Goal: Information Seeking & Learning: Find specific fact

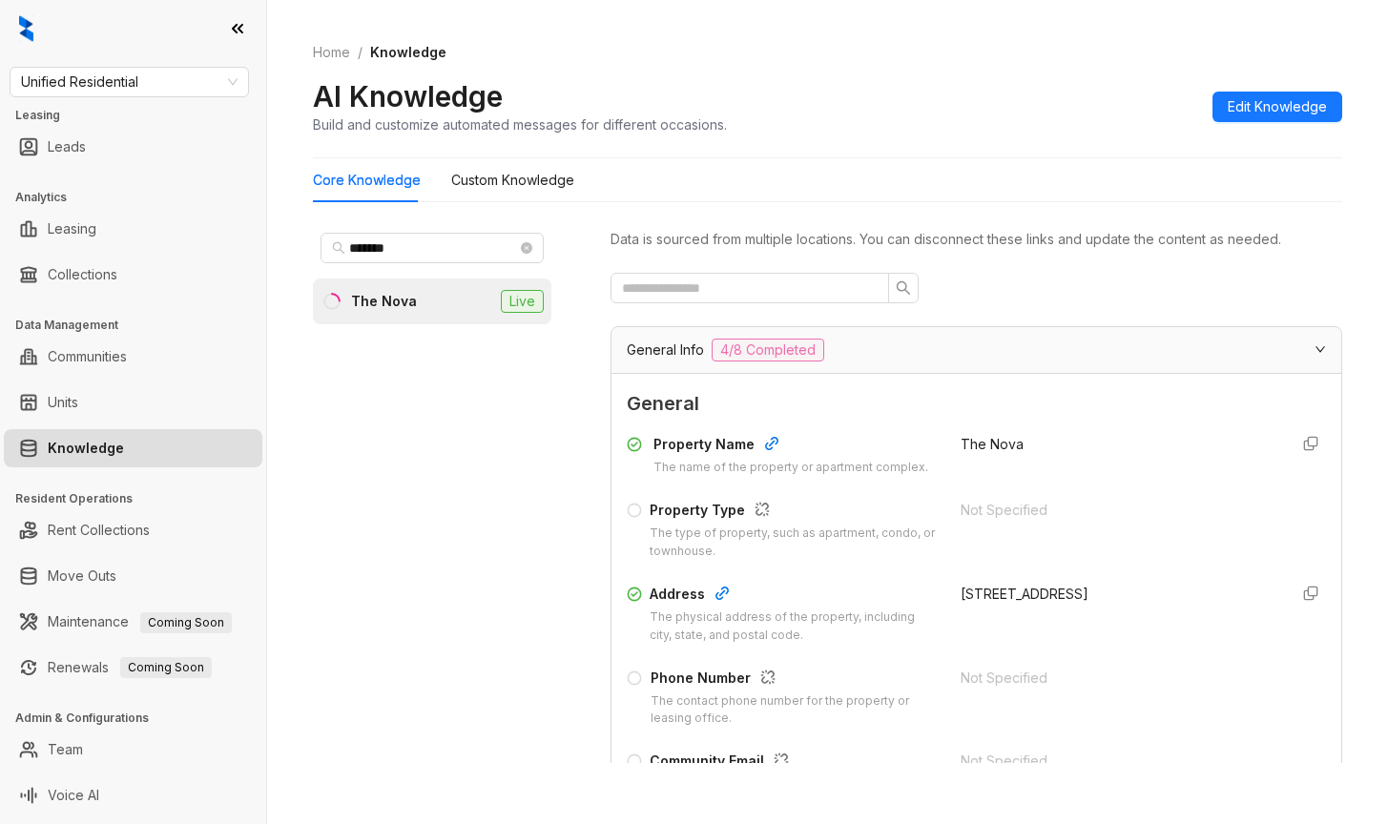
scroll to position [286, 0]
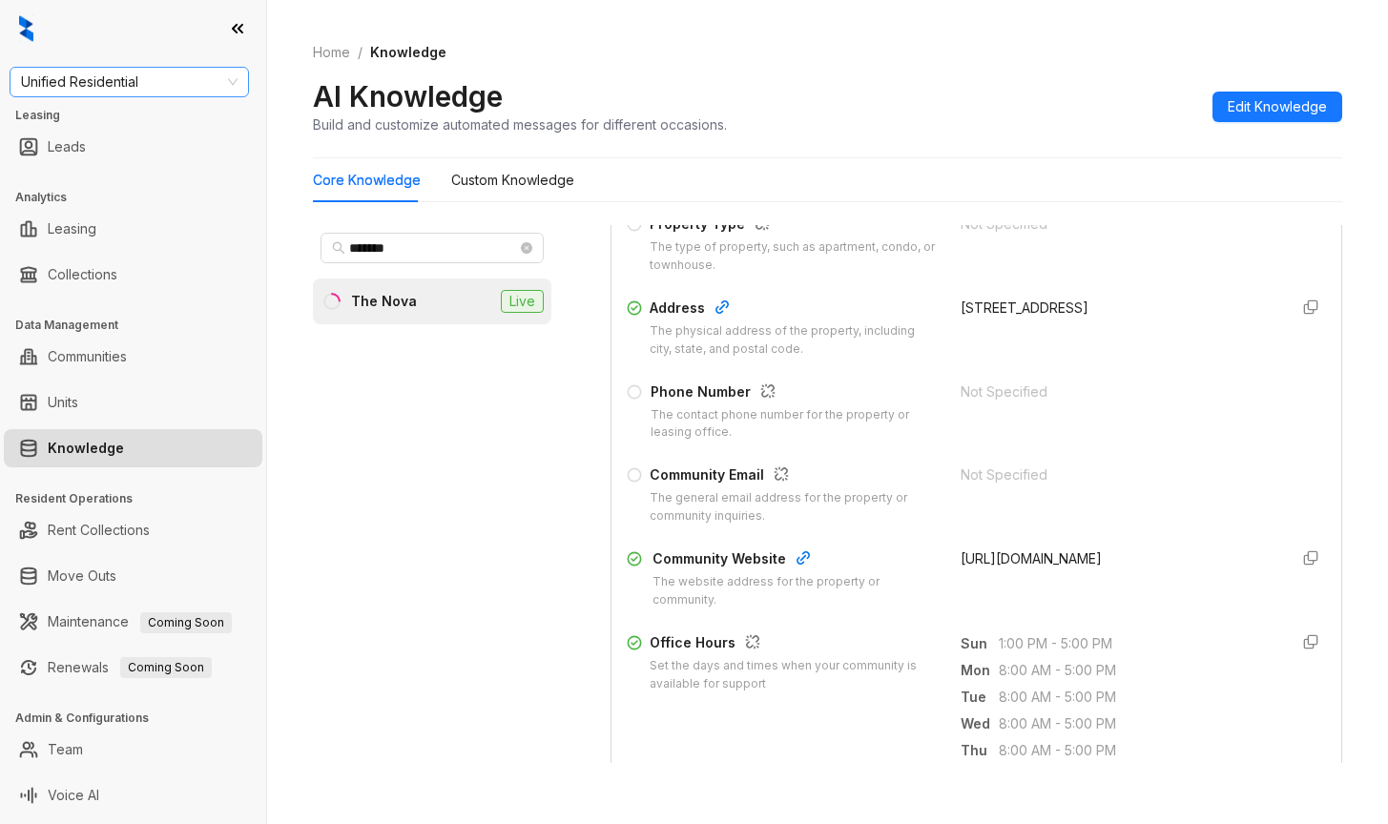
click at [89, 84] on span "Unified Residential" at bounding box center [129, 82] width 217 height 29
type input "*********"
click at [48, 123] on div "RR Living" at bounding box center [129, 120] width 209 height 21
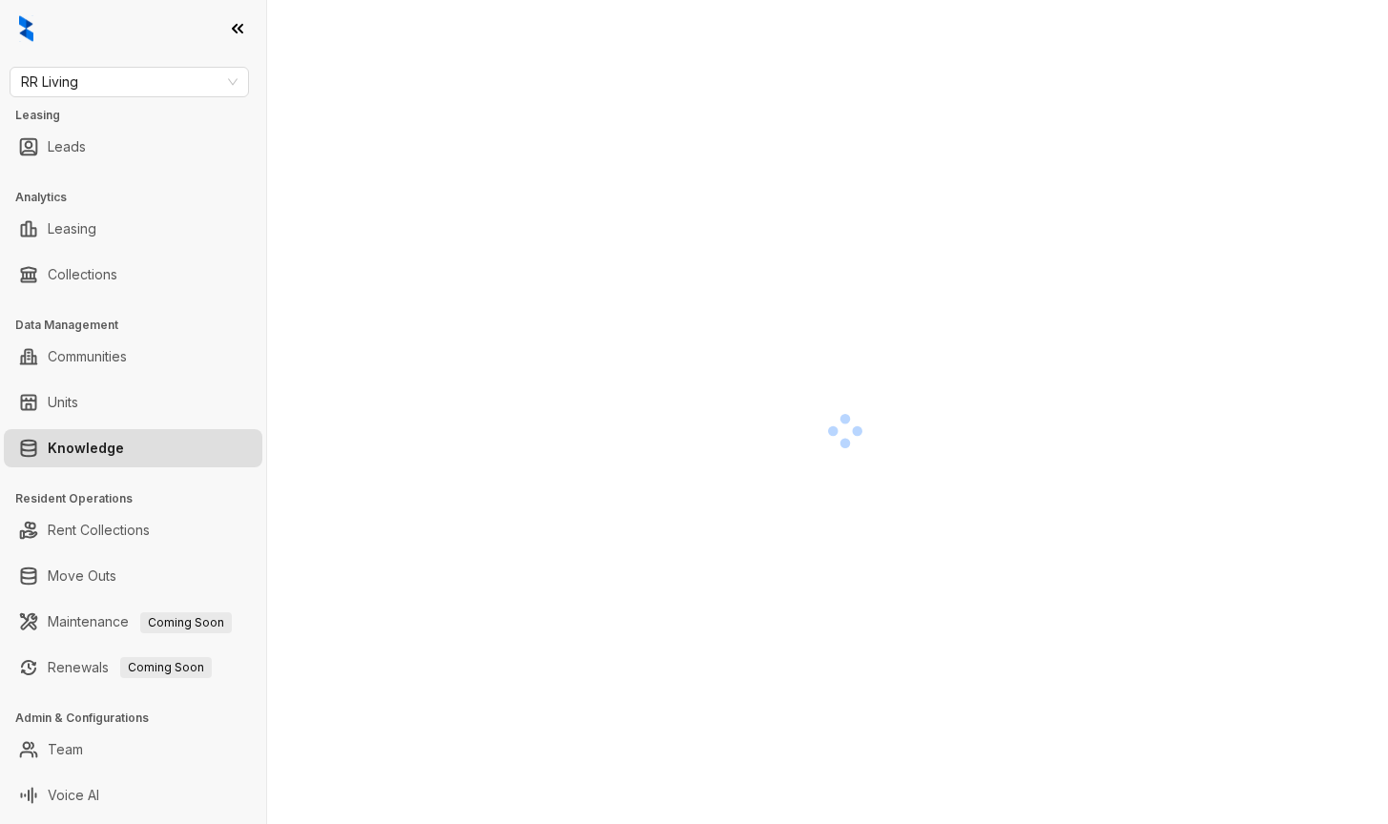
click at [1176, 296] on div at bounding box center [845, 431] width 1064 height 824
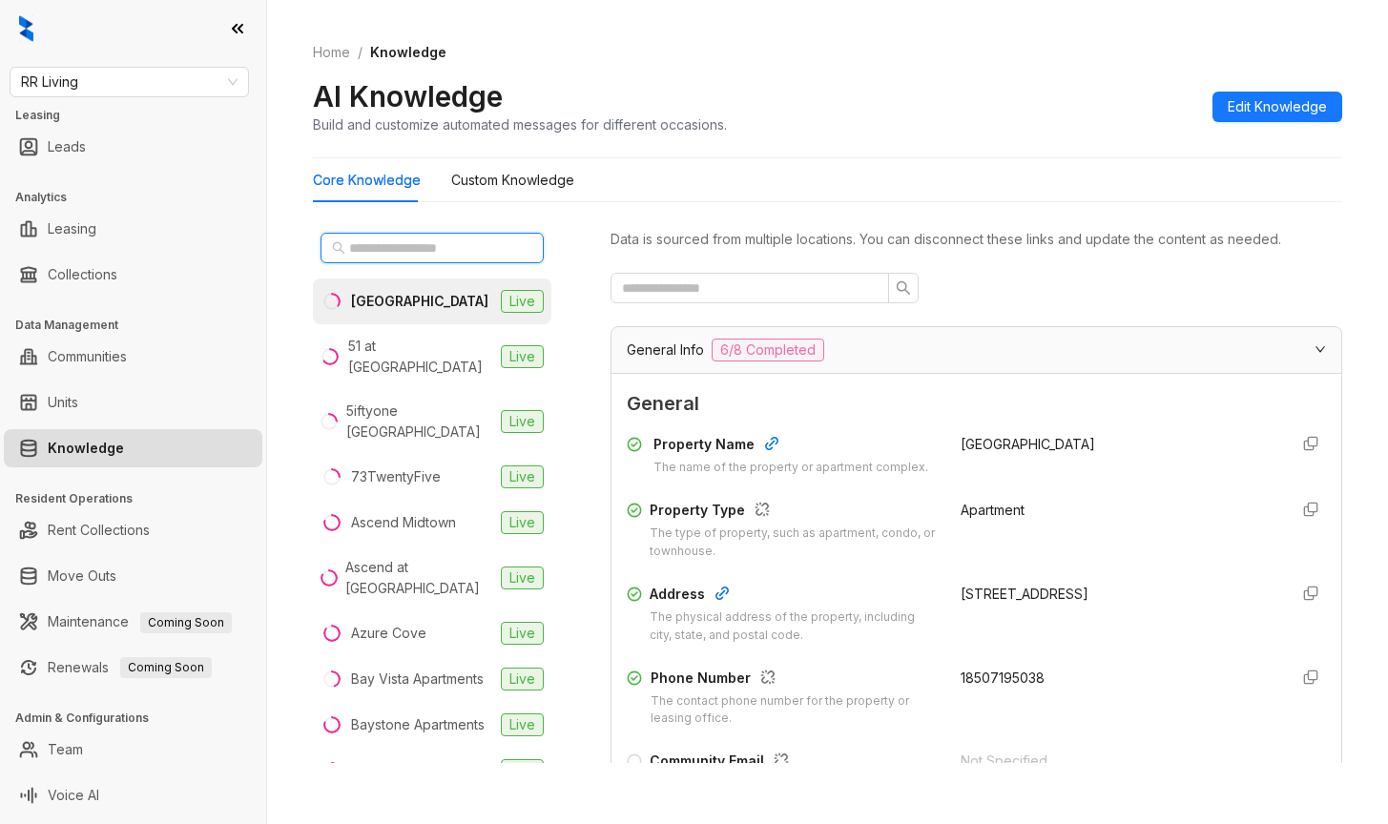
drag, startPoint x: 378, startPoint y: 244, endPoint x: 421, endPoint y: 217, distance: 51.1
click at [378, 239] on input "text" at bounding box center [433, 248] width 168 height 21
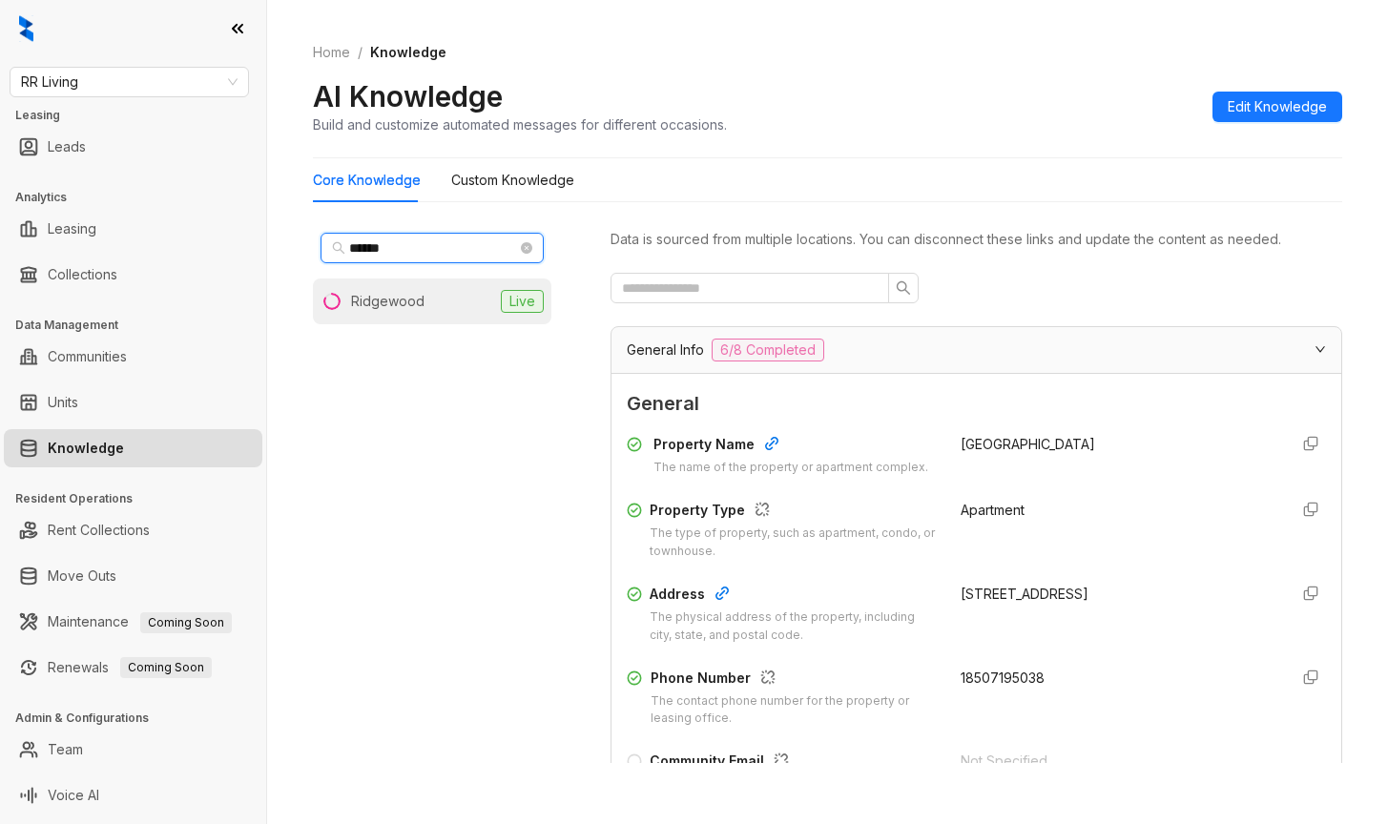
type input "******"
click at [403, 307] on div "Ridgewood" at bounding box center [387, 301] width 73 height 21
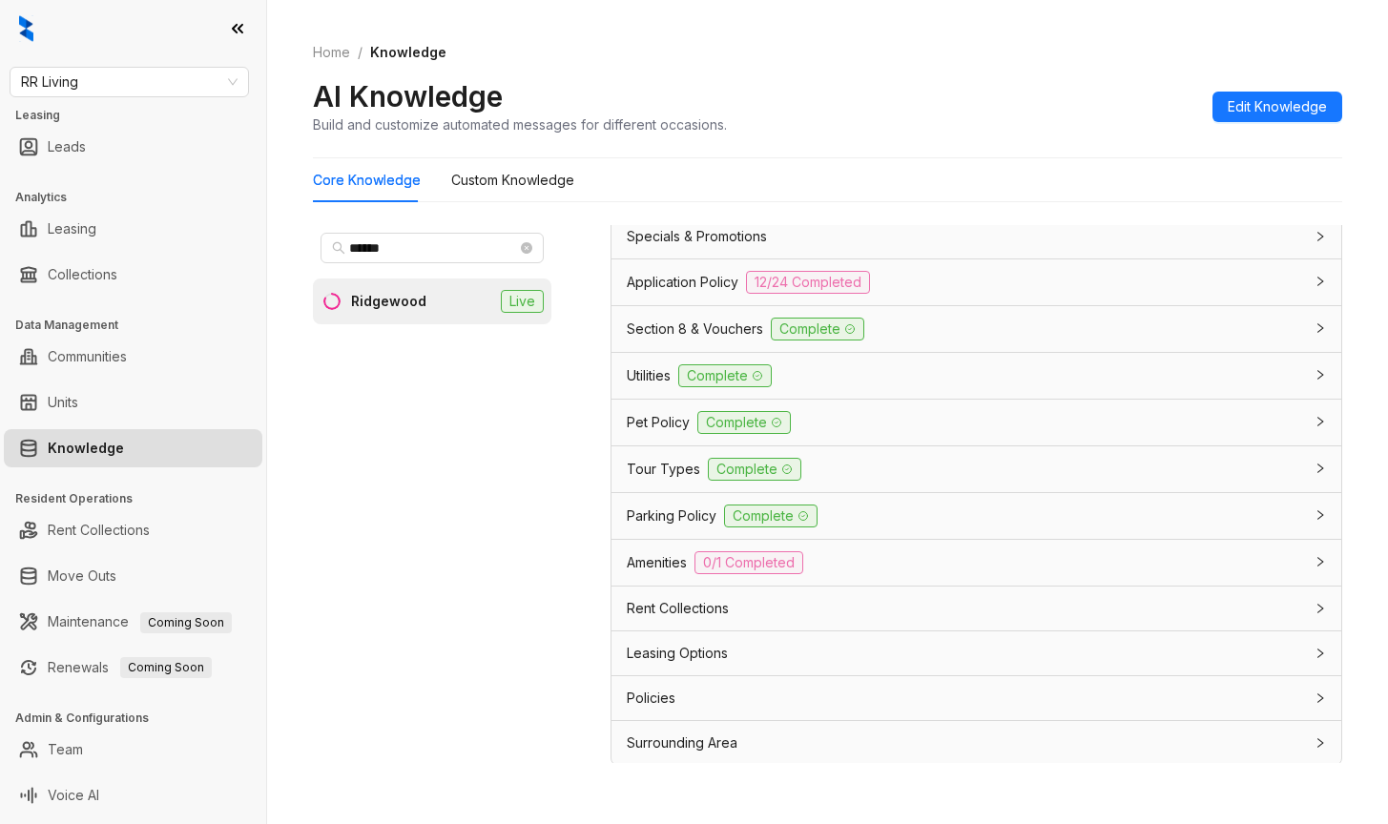
scroll to position [1424, 0]
click at [655, 569] on span "Amenities" at bounding box center [657, 559] width 60 height 21
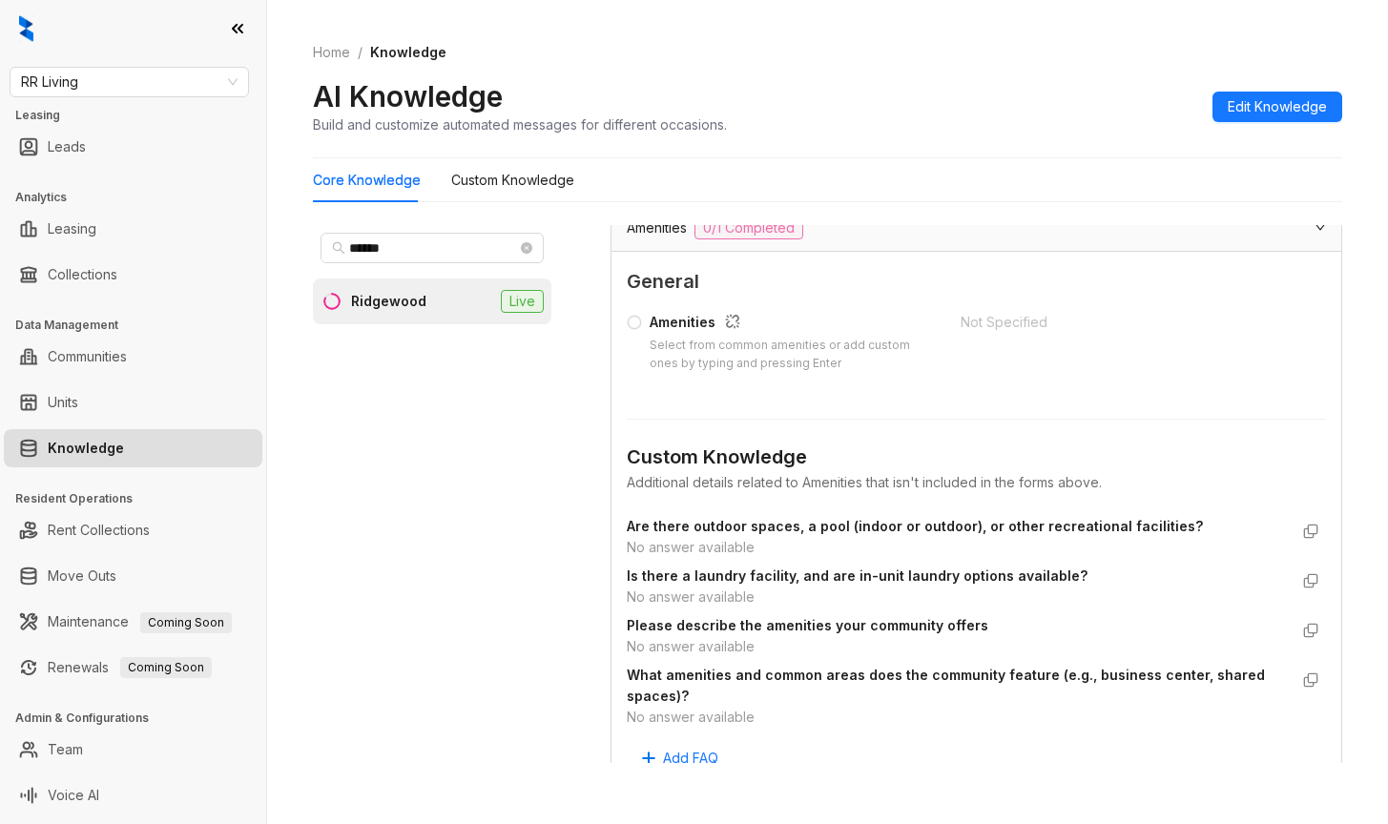
scroll to position [1806, 0]
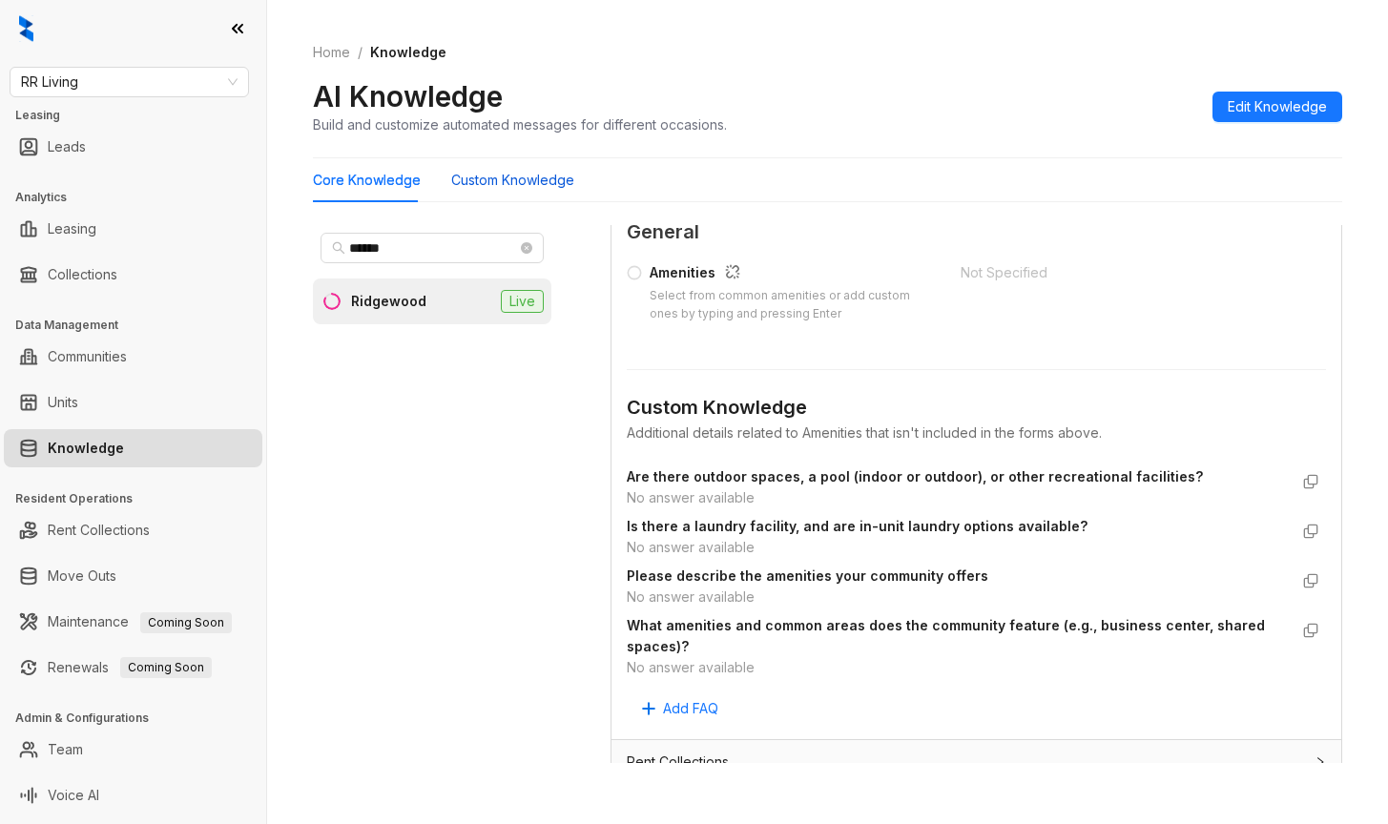
click at [486, 184] on Knowledge "Custom Knowledge" at bounding box center [512, 180] width 123 height 21
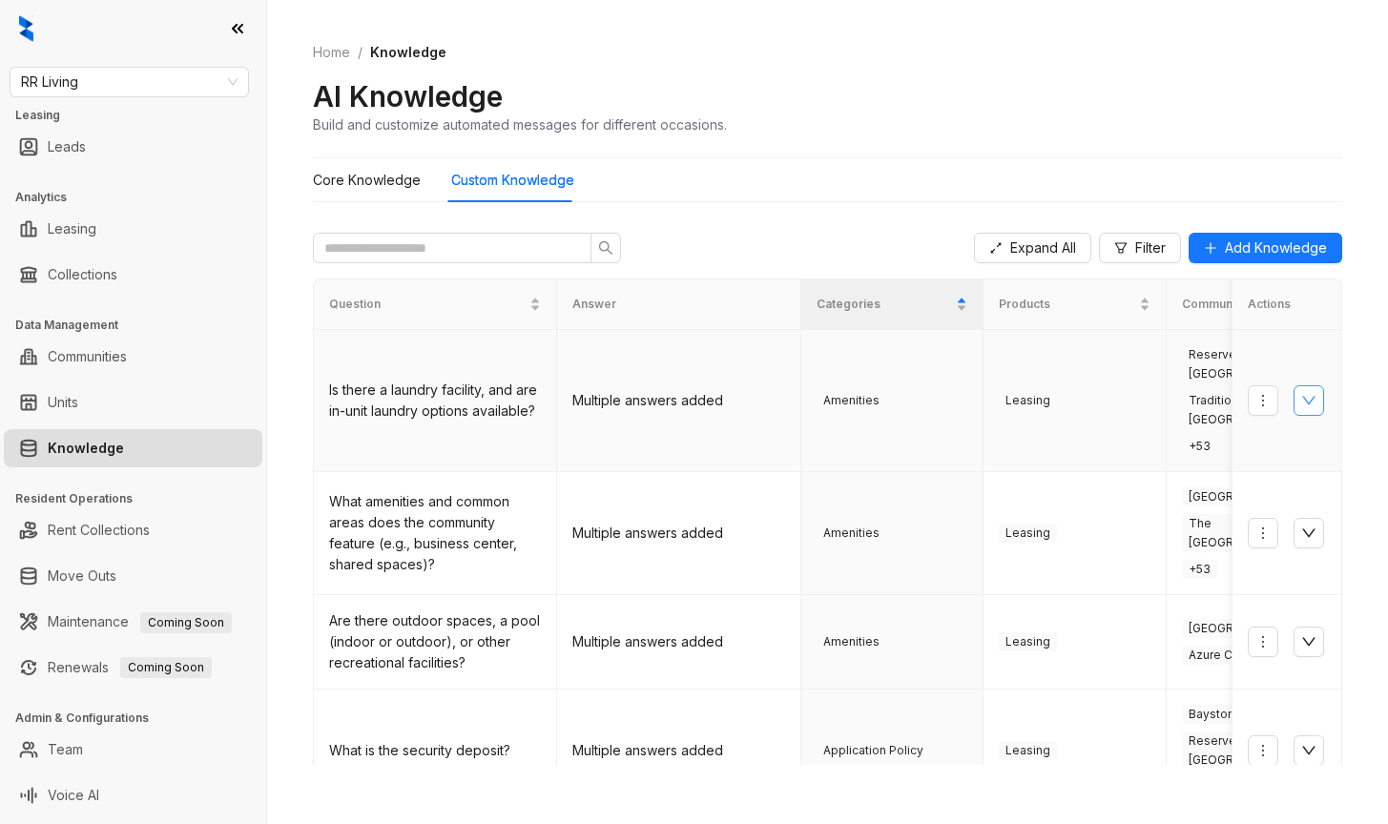
click at [1301, 397] on icon "down" at bounding box center [1308, 400] width 15 height 15
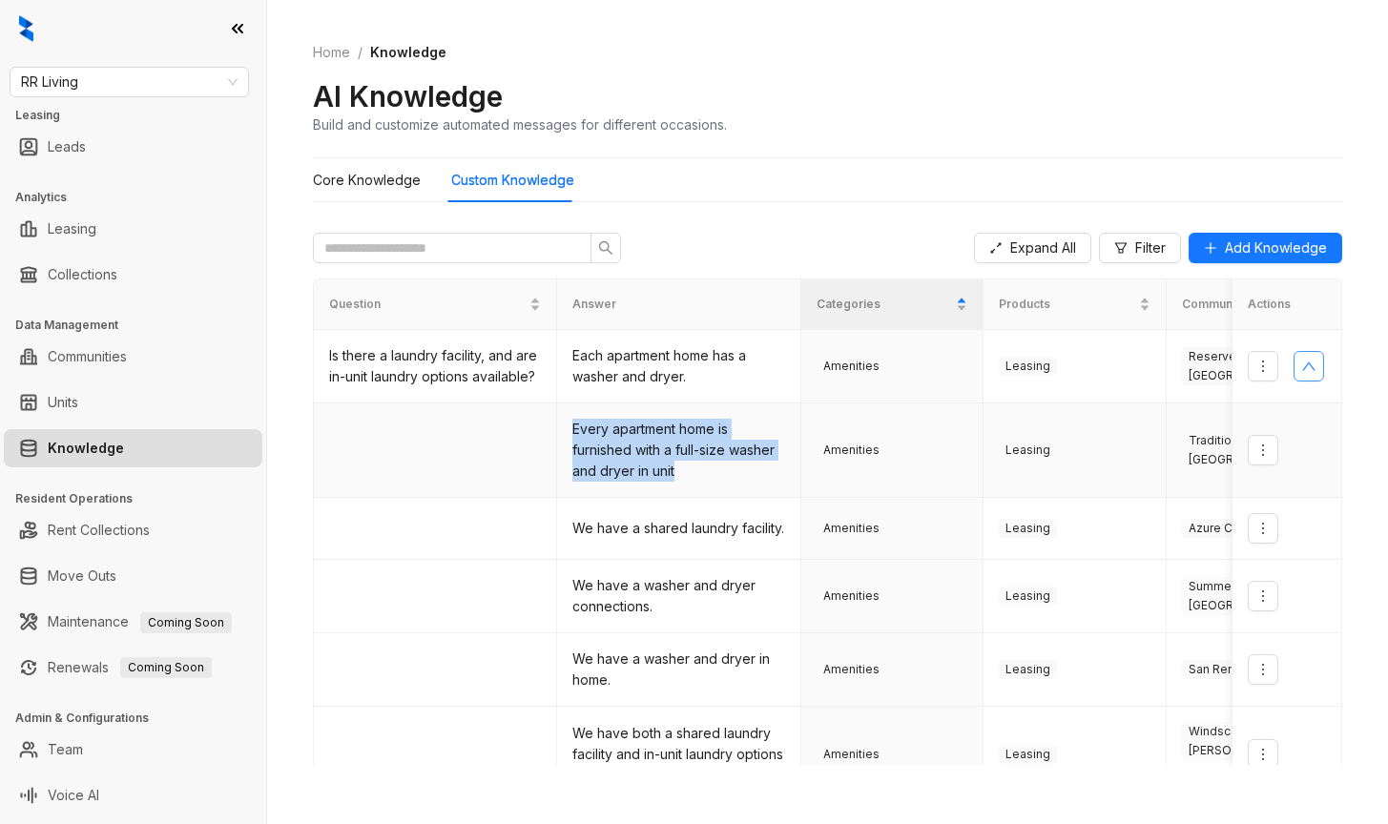
drag, startPoint x: 575, startPoint y: 428, endPoint x: 724, endPoint y: 474, distance: 155.7
click at [724, 474] on td "Every apartment home is furnished with a full-size washer and dryer in unit" at bounding box center [678, 451] width 243 height 94
copy td "Every apartment home is furnished with a full-size washer and dryer in unit"
click at [1135, 429] on td "Leasing" at bounding box center [1075, 451] width 182 height 94
click at [1118, 371] on div "Leasing" at bounding box center [1074, 366] width 151 height 19
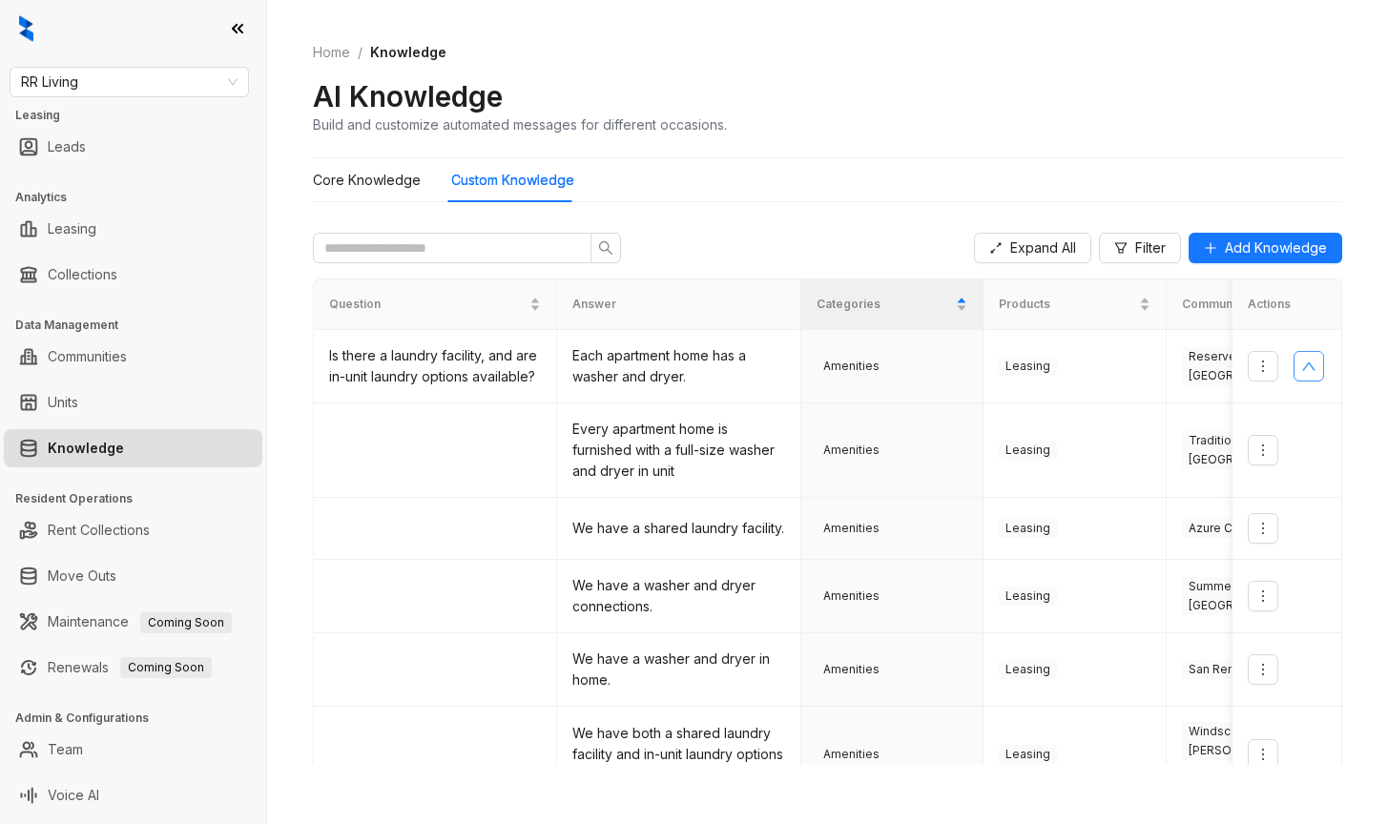
click at [1127, 98] on div "AI Knowledge Build and customize automated messages for different occasions." at bounding box center [827, 106] width 1029 height 56
click at [1223, 113] on div "AI Knowledge Build and customize automated messages for different occasions." at bounding box center [827, 106] width 1029 height 56
